Goal: Transaction & Acquisition: Purchase product/service

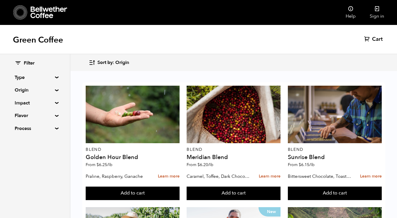
click at [31, 104] on summary "Impact" at bounding box center [35, 102] width 40 height 7
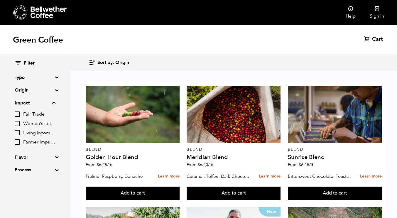
click at [48, 165] on div "Filter Type Blend Single Origin Decaf Seasonal Year Round Origin Blend [GEOGRAP…" at bounding box center [35, 116] width 40 height 113
click at [58, 167] on div "Filter Type Blend Single Origin Decaf Seasonal Year Round Origin Blend [GEOGRAP…" at bounding box center [35, 116] width 70 height 125
click at [55, 169] on summary "Process" at bounding box center [35, 169] width 40 height 7
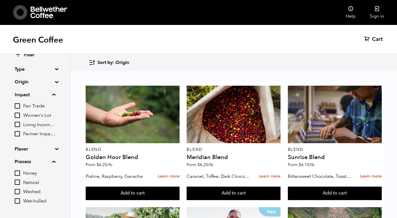
scroll to position [23, 0]
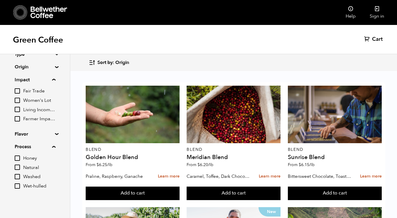
click at [54, 151] on details "Process Honey Natural Washed Wet-hulled" at bounding box center [35, 166] width 41 height 46
click at [54, 147] on summary "Process" at bounding box center [35, 146] width 41 height 7
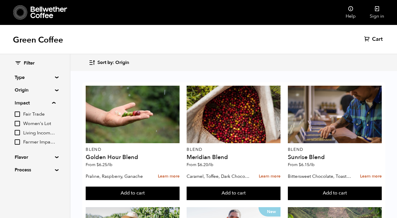
scroll to position [55, 0]
click at [50, 101] on summary "Impact" at bounding box center [35, 102] width 41 height 7
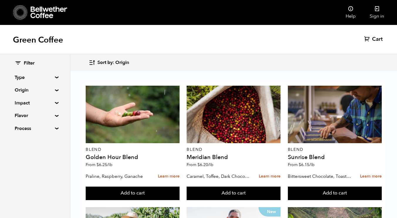
click at [56, 94] on div "Filter Type Blend Single Origin Decaf Seasonal Year Round Origin Blend [GEOGRAP…" at bounding box center [35, 96] width 70 height 84
click at [57, 79] on div "Filter Type Blend Single Origin Decaf Seasonal Year Round Origin Blend [GEOGRAP…" at bounding box center [35, 96] width 70 height 84
click at [55, 77] on summary "Type" at bounding box center [35, 77] width 40 height 7
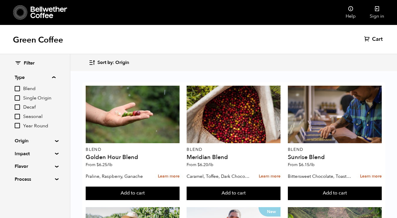
click at [20, 106] on input "Decaf" at bounding box center [17, 106] width 5 height 5
checkbox input "true"
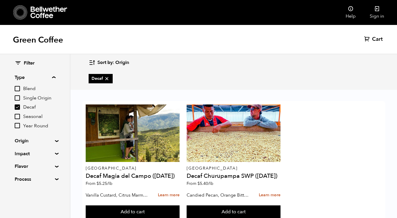
scroll to position [19, 0]
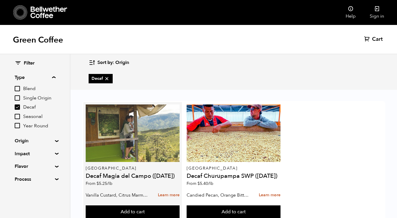
click at [116, 128] on div at bounding box center [133, 132] width 94 height 57
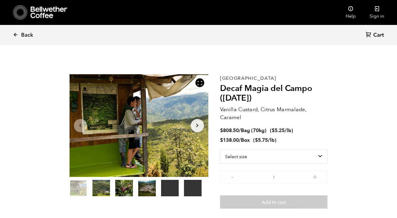
scroll to position [255, 251]
click at [259, 159] on select "Select size Bag (70kg) (154 lbs) Box (24 lbs)" at bounding box center [274, 157] width 108 height 14
click at [220, 150] on select "Select size Bag (70kg) (154 lbs) Box (24 lbs)" at bounding box center [274, 157] width 108 height 14
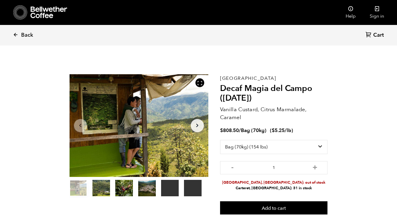
click at [249, 139] on div "Colombia Decaf Magia del Campo (MAR 25) Vanilla Custard, Citrus Marmalade, Cara…" at bounding box center [274, 144] width 108 height 141
click at [248, 147] on select "Select size Bag (70kg) (154 lbs) Box (24 lbs)" at bounding box center [274, 147] width 108 height 14
select select "box"
click at [220, 140] on select "Select size Bag (70kg) (154 lbs) Box (24 lbs)" at bounding box center [274, 147] width 108 height 14
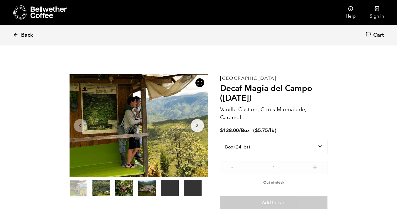
click at [22, 36] on span "Back" at bounding box center [27, 35] width 12 height 7
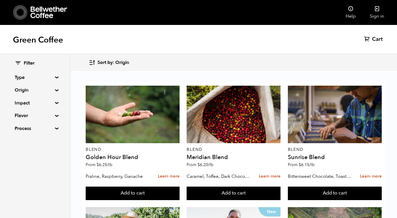
click at [50, 75] on summary "Type" at bounding box center [35, 77] width 40 height 7
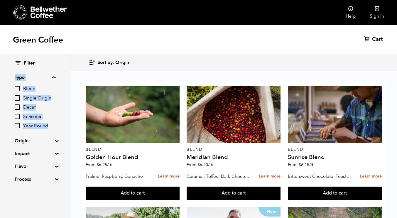
click at [16, 108] on input "Decaf" at bounding box center [17, 106] width 5 height 5
checkbox input "true"
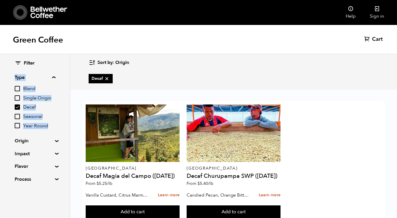
click at [368, 113] on div "Colombia Decaf Magia del Campo (MAR 25) From $ 5.25 /lb Vanilla Custard, Citrus…" at bounding box center [233, 161] width 303 height 121
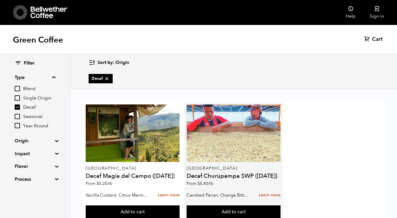
click at [237, 133] on div at bounding box center [234, 132] width 94 height 57
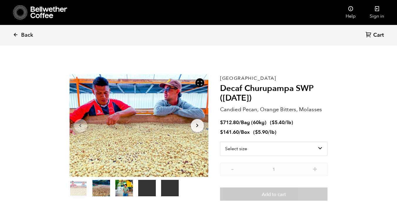
scroll to position [255, 251]
click at [285, 149] on select "Select size Bag (60kg) (132 lbs) Box (24 lbs)" at bounding box center [274, 149] width 108 height 14
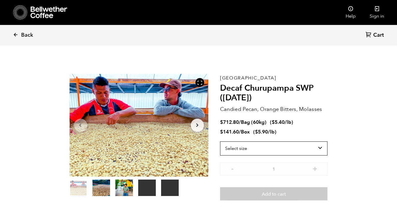
scroll to position [4, 0]
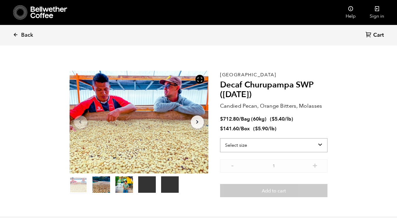
drag, startPoint x: 265, startPoint y: 144, endPoint x: 263, endPoint y: 152, distance: 8.0
click at [265, 144] on select "Select size Bag (60kg) (132 lbs) Box (24 lbs)" at bounding box center [274, 145] width 108 height 14
select select "box"
click at [220, 138] on select "Select size Bag (60kg) (132 lbs) Box (24 lbs)" at bounding box center [274, 145] width 108 height 14
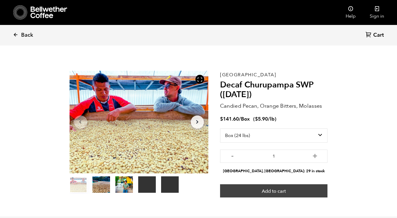
click at [272, 190] on button "Add to cart" at bounding box center [274, 190] width 108 height 13
